Goal: Obtain resource: Download file/media

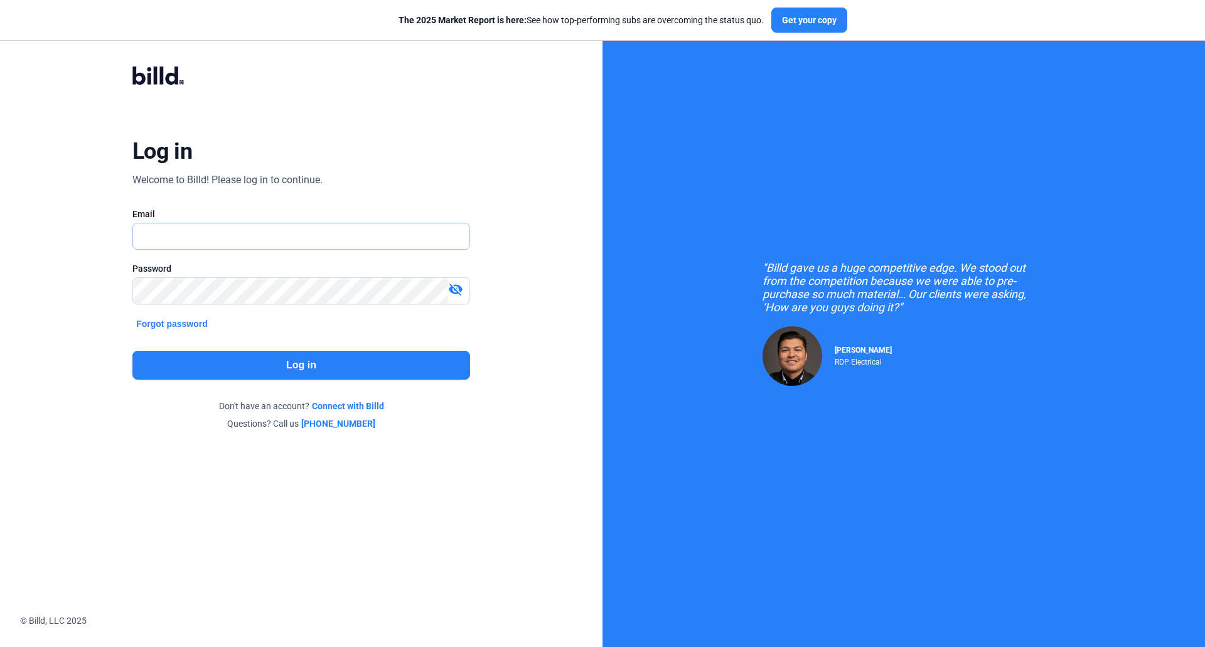
type input "[EMAIL_ADDRESS][DOMAIN_NAME]"
click at [218, 368] on button "Log in" at bounding box center [301, 365] width 338 height 29
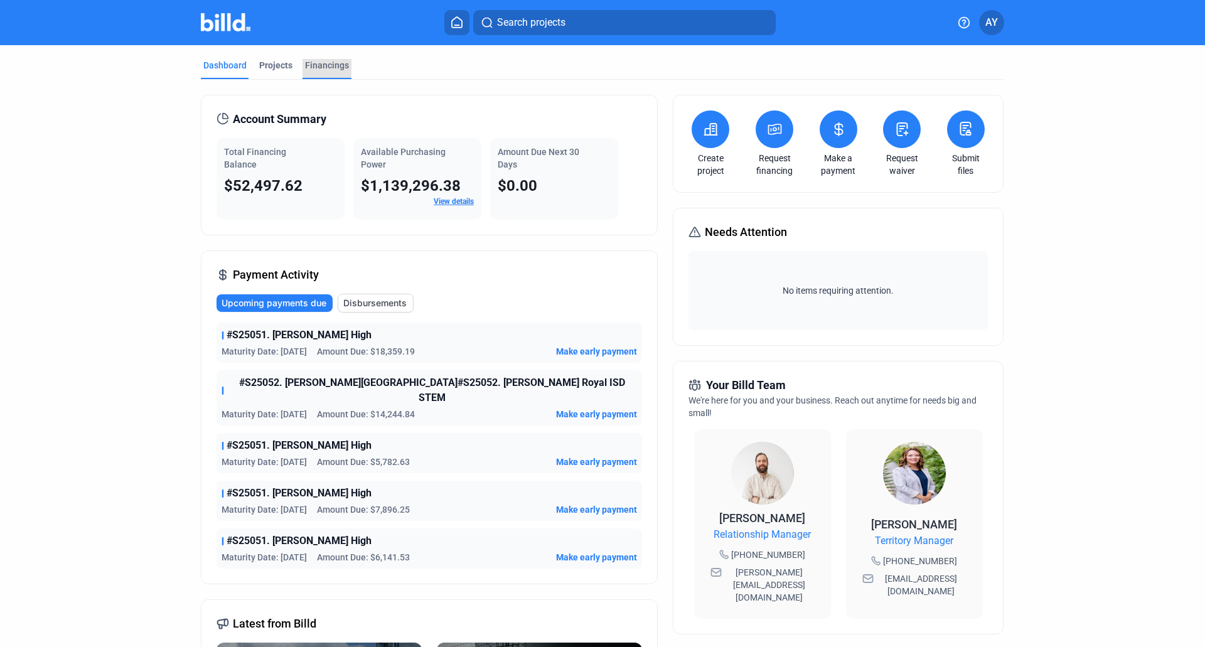
click at [327, 65] on div "Financings" at bounding box center [327, 65] width 44 height 13
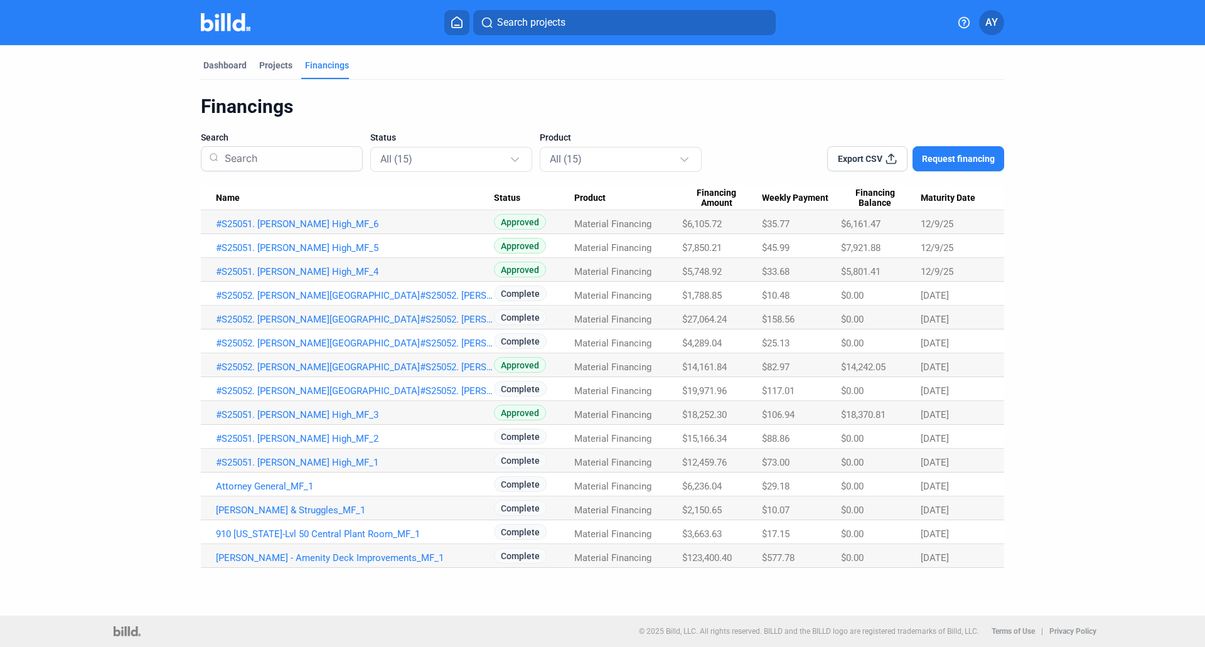
click at [886, 159] on icon at bounding box center [891, 158] width 13 height 13
